Goal: Task Accomplishment & Management: Manage account settings

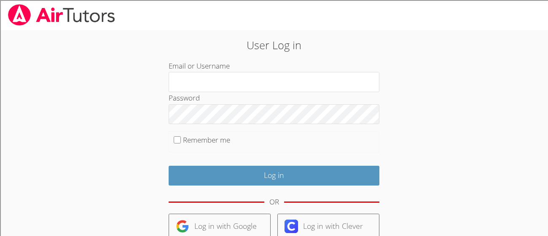
click at [191, 155] on form "Email or Username Password Remember me Log in OR Log in with Google Log in with…" at bounding box center [274, 193] width 211 height 267
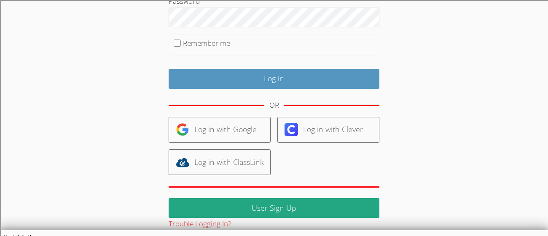
scroll to position [103, 0]
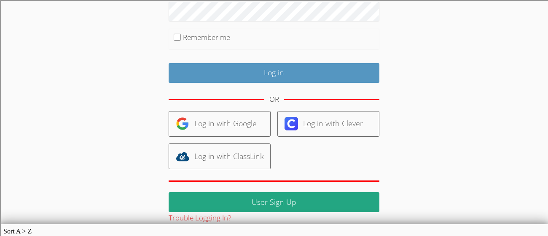
click at [184, 155] on img at bounding box center [182, 156] width 13 height 13
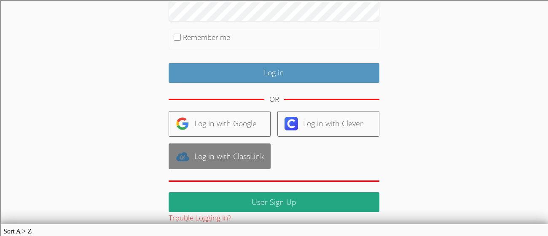
click at [244, 158] on link "Log in with ClassLink" at bounding box center [220, 157] width 102 height 26
